Goal: Task Accomplishment & Management: Use online tool/utility

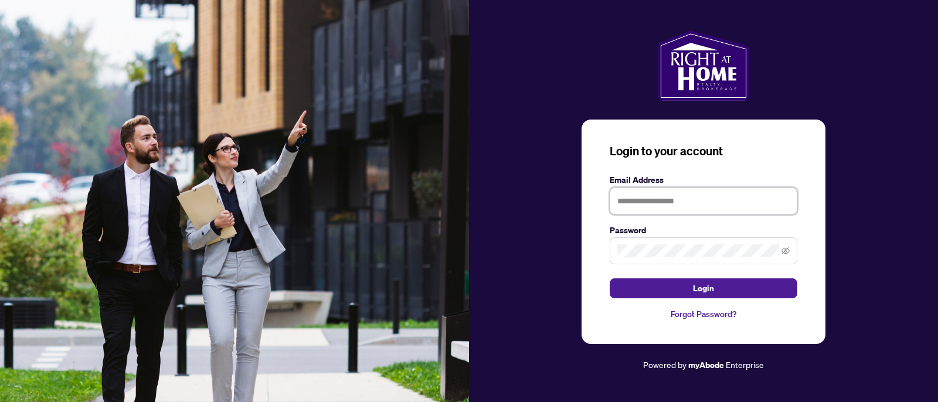
click at [697, 213] on input "text" at bounding box center [704, 201] width 188 height 27
type input "**********"
click at [610, 278] on button "Login" at bounding box center [704, 288] width 188 height 20
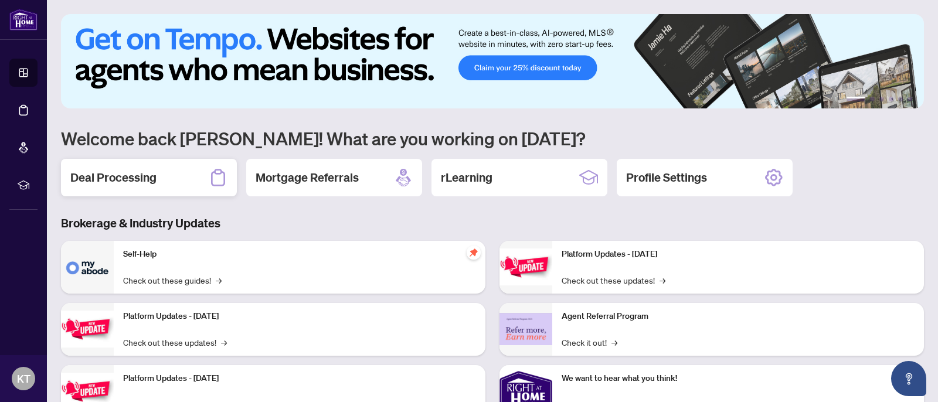
click at [120, 177] on h2 "Deal Processing" at bounding box center [113, 177] width 86 height 16
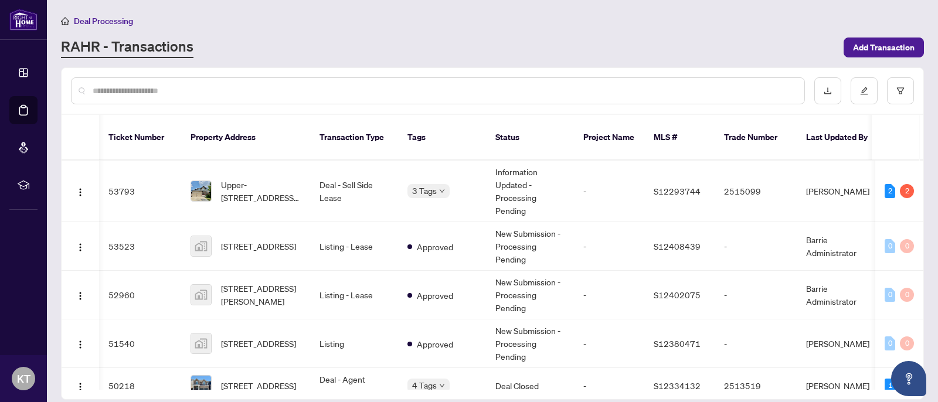
scroll to position [0, 10]
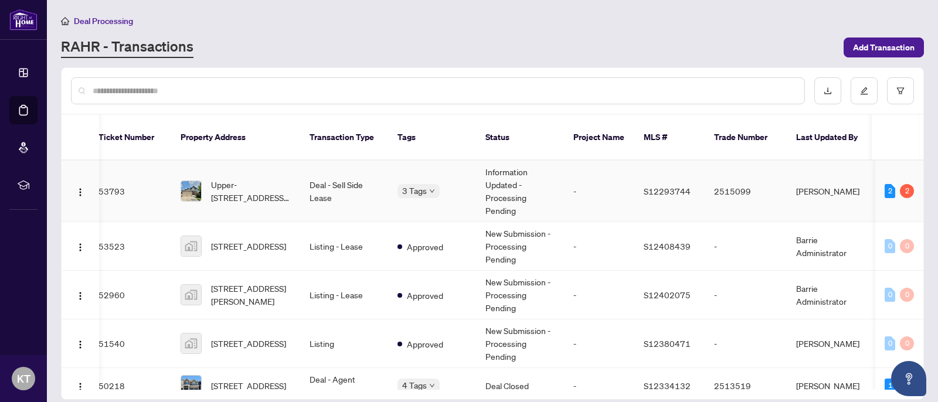
click at [366, 178] on td "Deal - Sell Side Lease" at bounding box center [344, 192] width 88 height 62
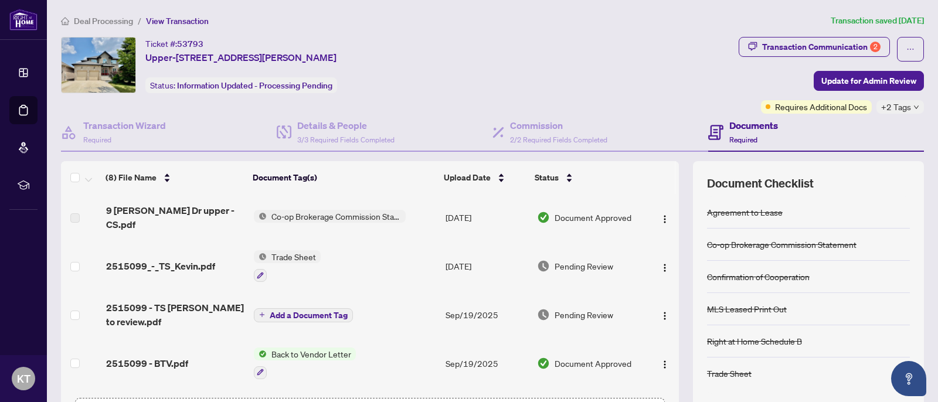
click at [117, 19] on span "Deal Processing" at bounding box center [103, 21] width 59 height 11
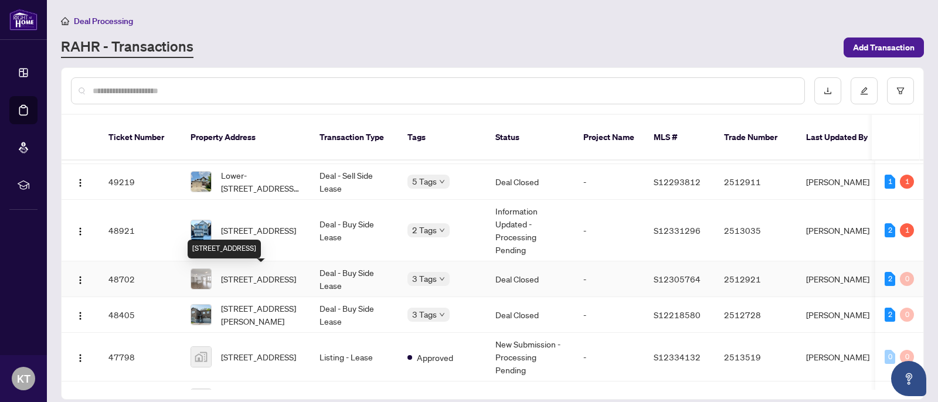
scroll to position [325, 0]
